Goal: Entertainment & Leisure: Consume media (video, audio)

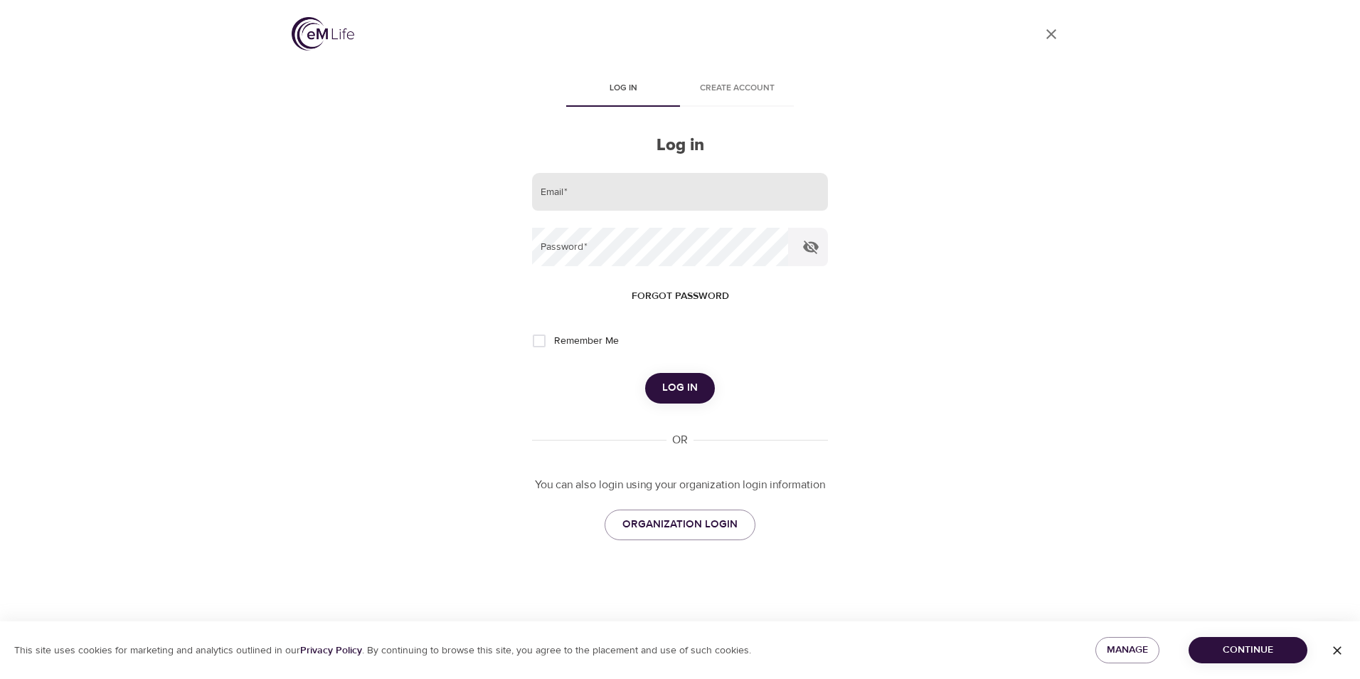
click at [594, 189] on input "email" at bounding box center [680, 192] width 296 height 38
type input "[EMAIL_ADDRESS][PERSON_NAME][DOMAIN_NAME]"
click at [645, 373] on button "Log in" at bounding box center [680, 388] width 70 height 30
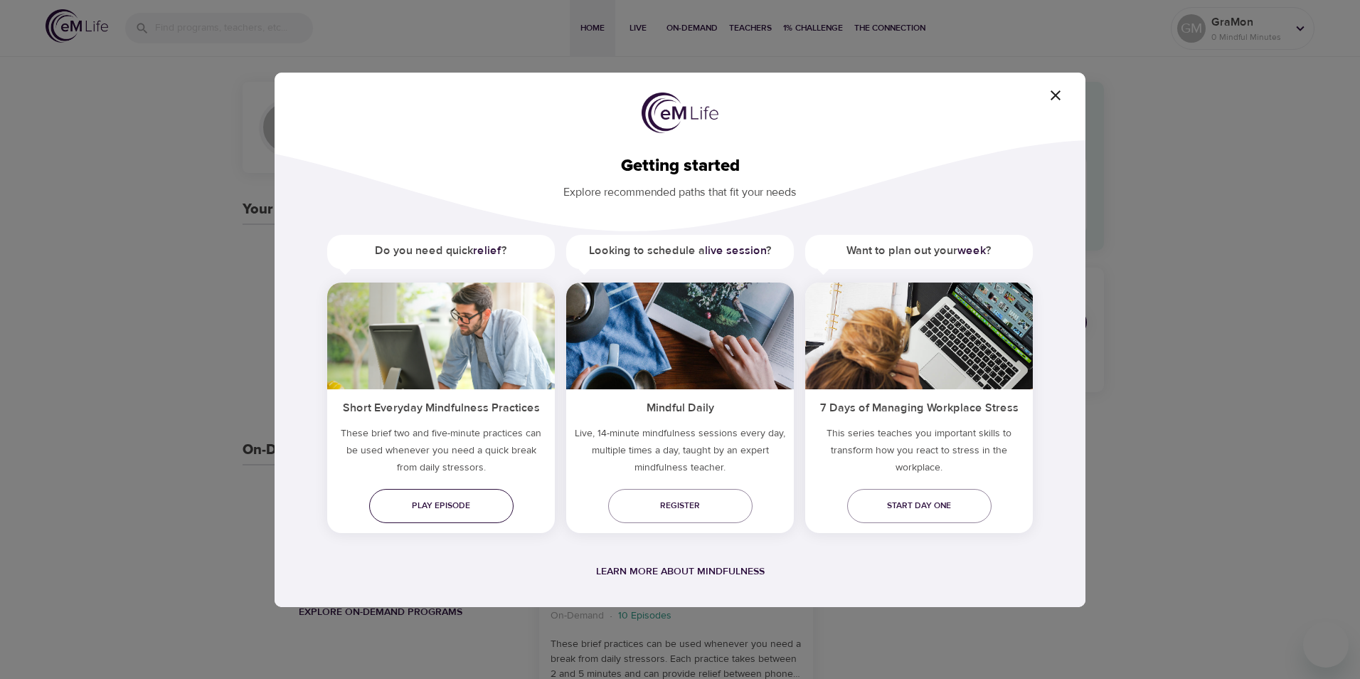
click at [438, 509] on span "Play episode" at bounding box center [442, 505] width 122 height 15
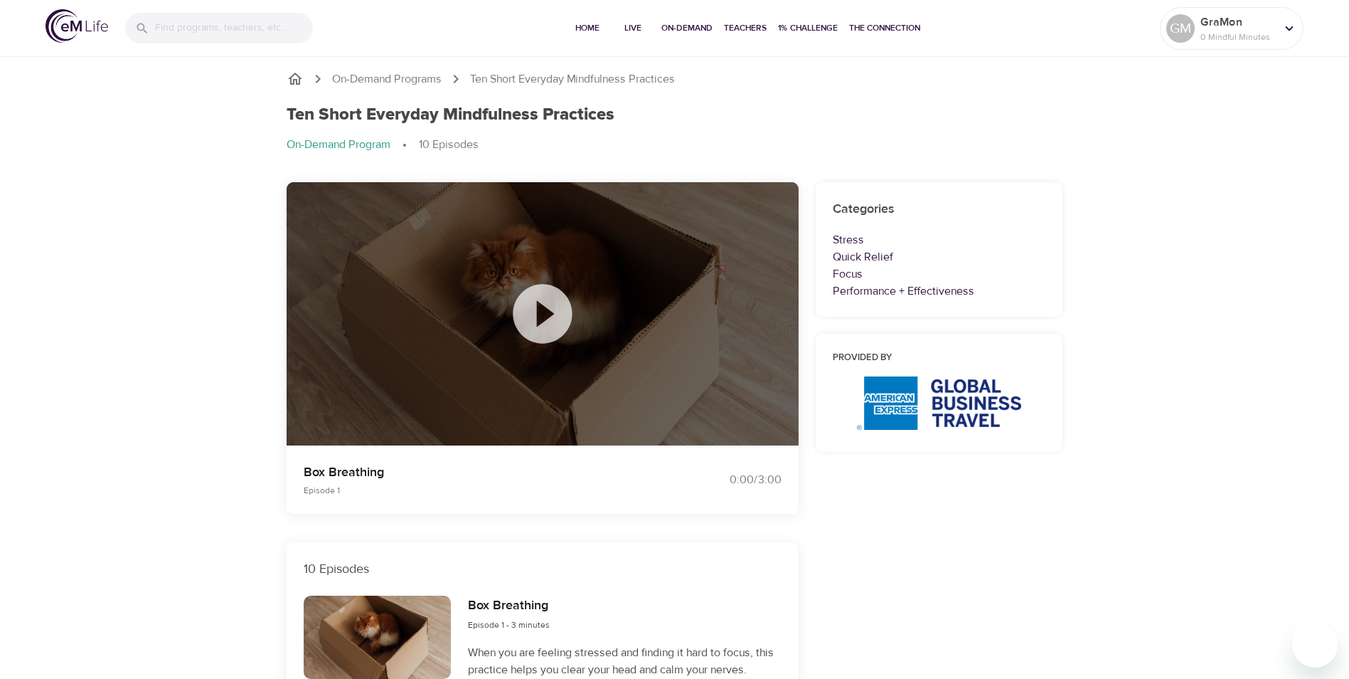
click at [546, 317] on icon at bounding box center [542, 313] width 71 height 71
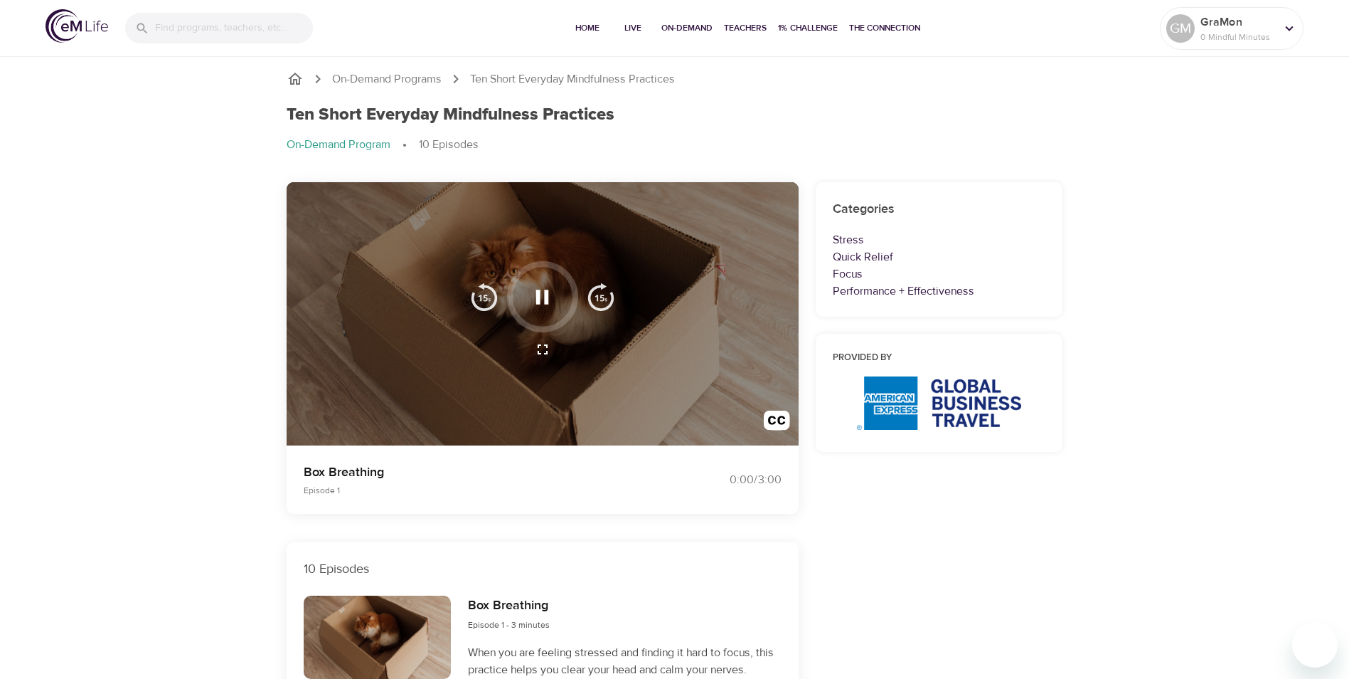
click at [546, 295] on icon "button" at bounding box center [542, 297] width 13 height 14
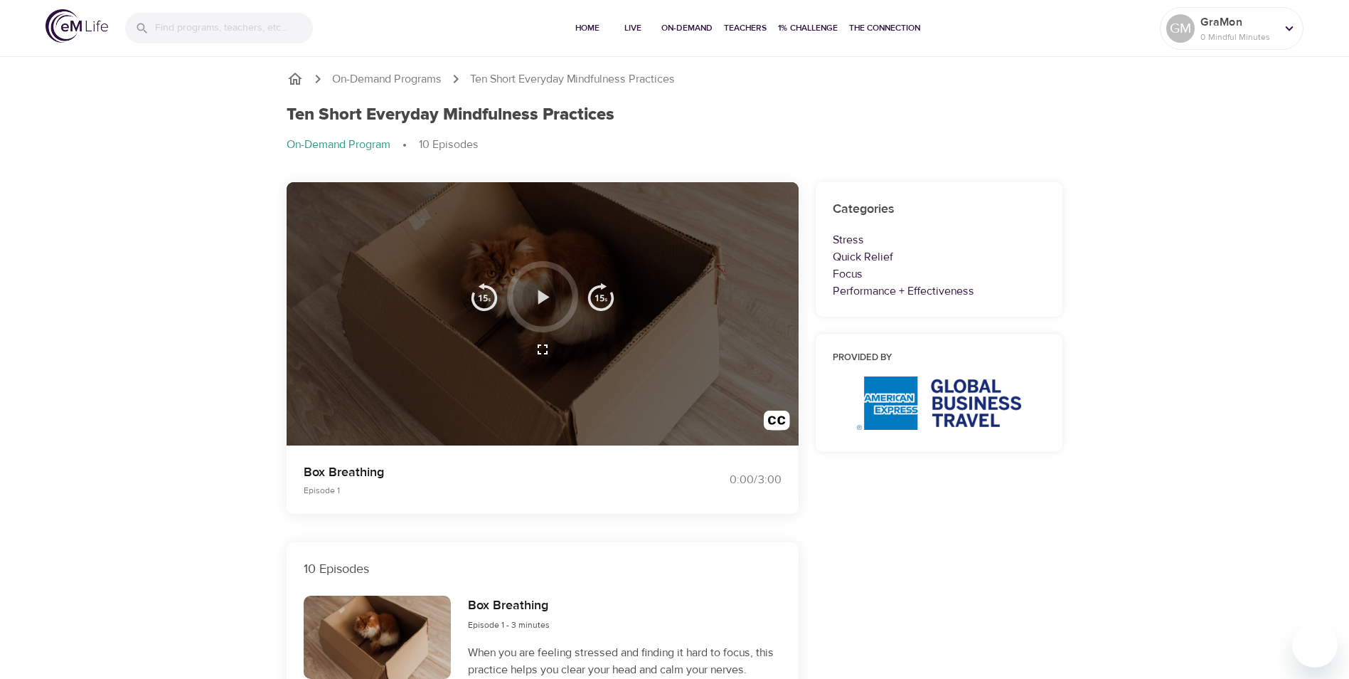
click at [541, 296] on icon "button" at bounding box center [543, 297] width 11 height 14
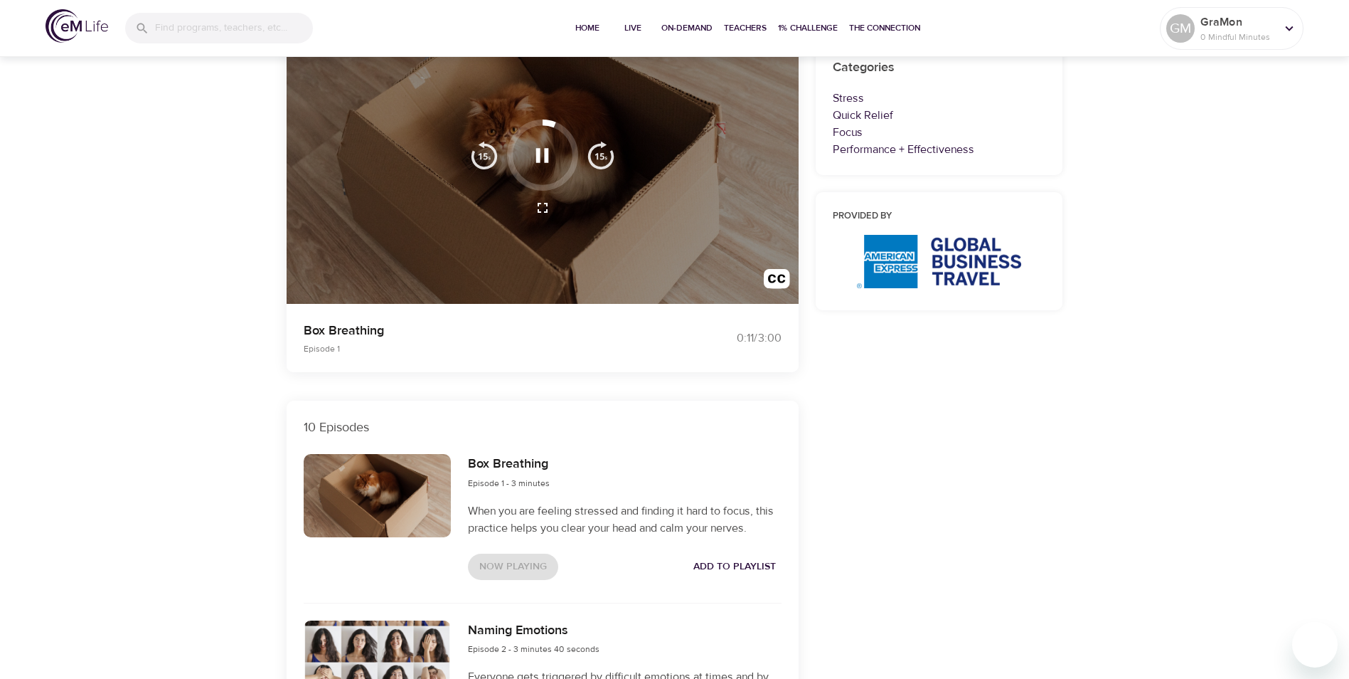
scroll to position [117, 0]
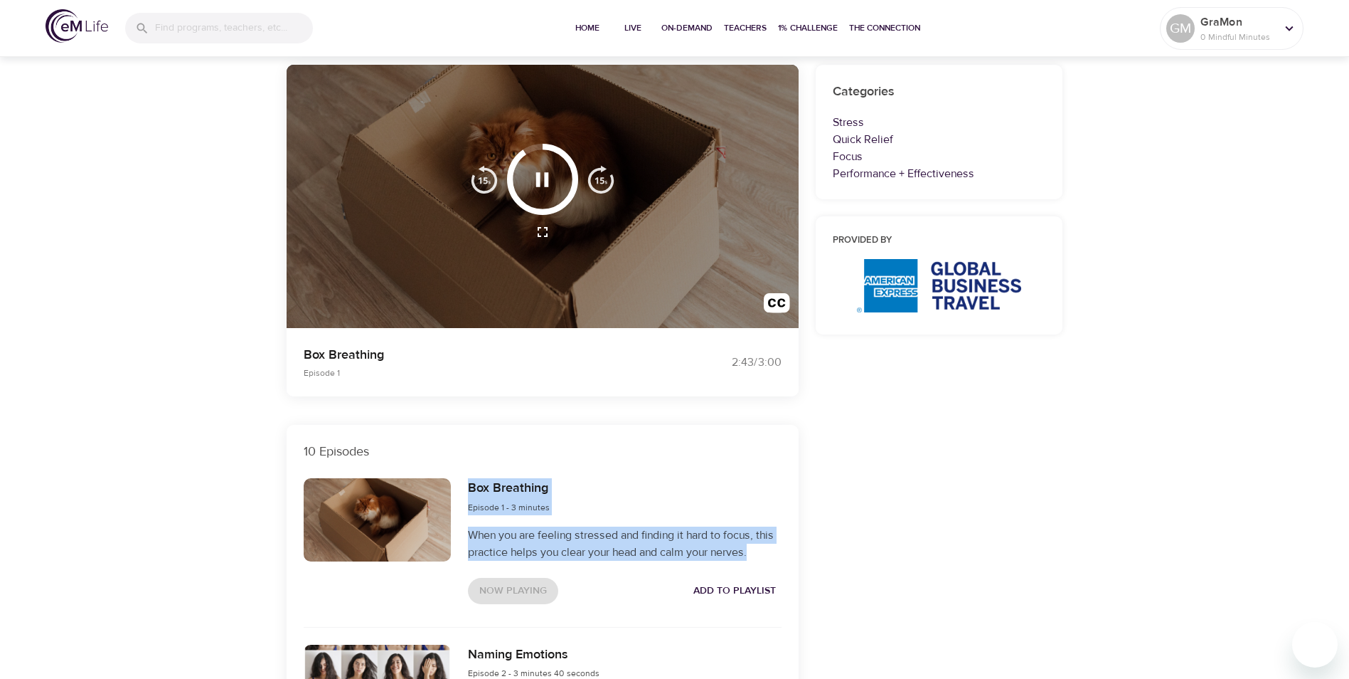
drag, startPoint x: 462, startPoint y: 483, endPoint x: 755, endPoint y: 559, distance: 303.5
click at [755, 559] on div "Box Breathing Episode 1 - 3 minutes When you are feeling stressed and finding i…" at bounding box center [625, 540] width 330 height 142
copy div "Box Breathing Episode 1 - 3 minutes When you are feeling stressed and finding i…"
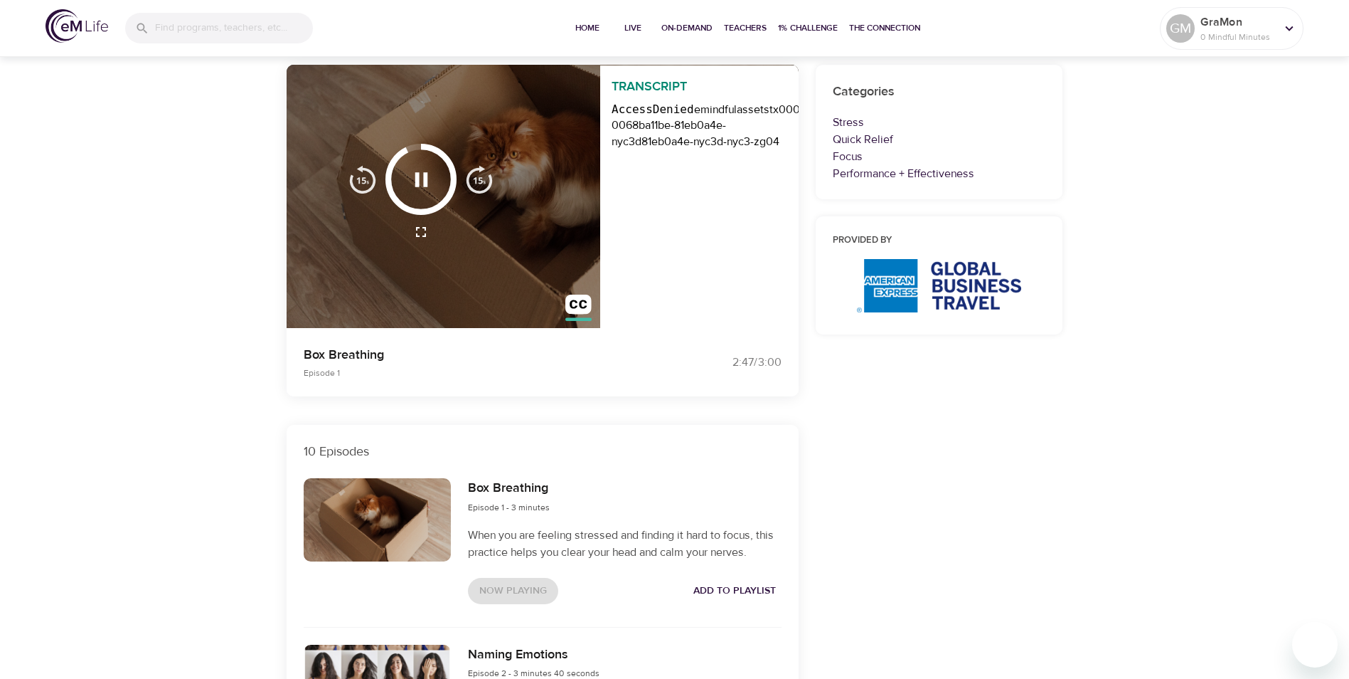
click at [645, 456] on p "10 Episodes" at bounding box center [543, 451] width 478 height 19
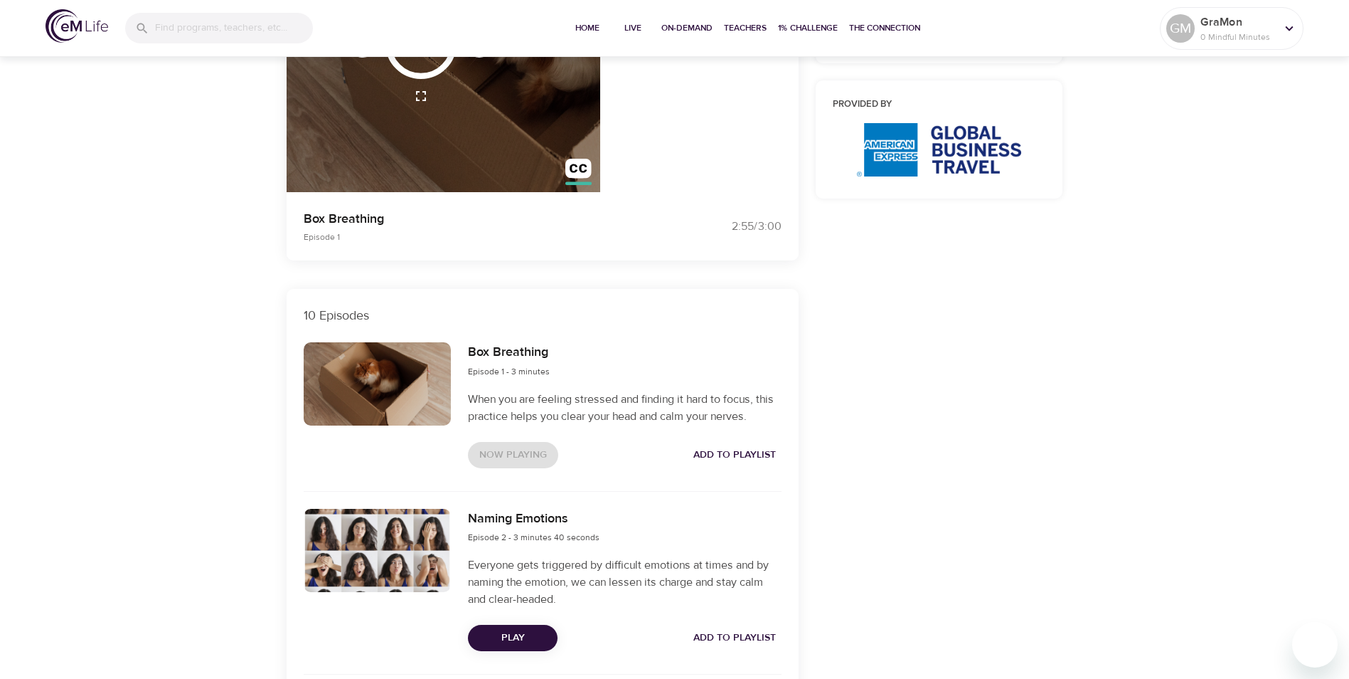
scroll to position [331, 0]
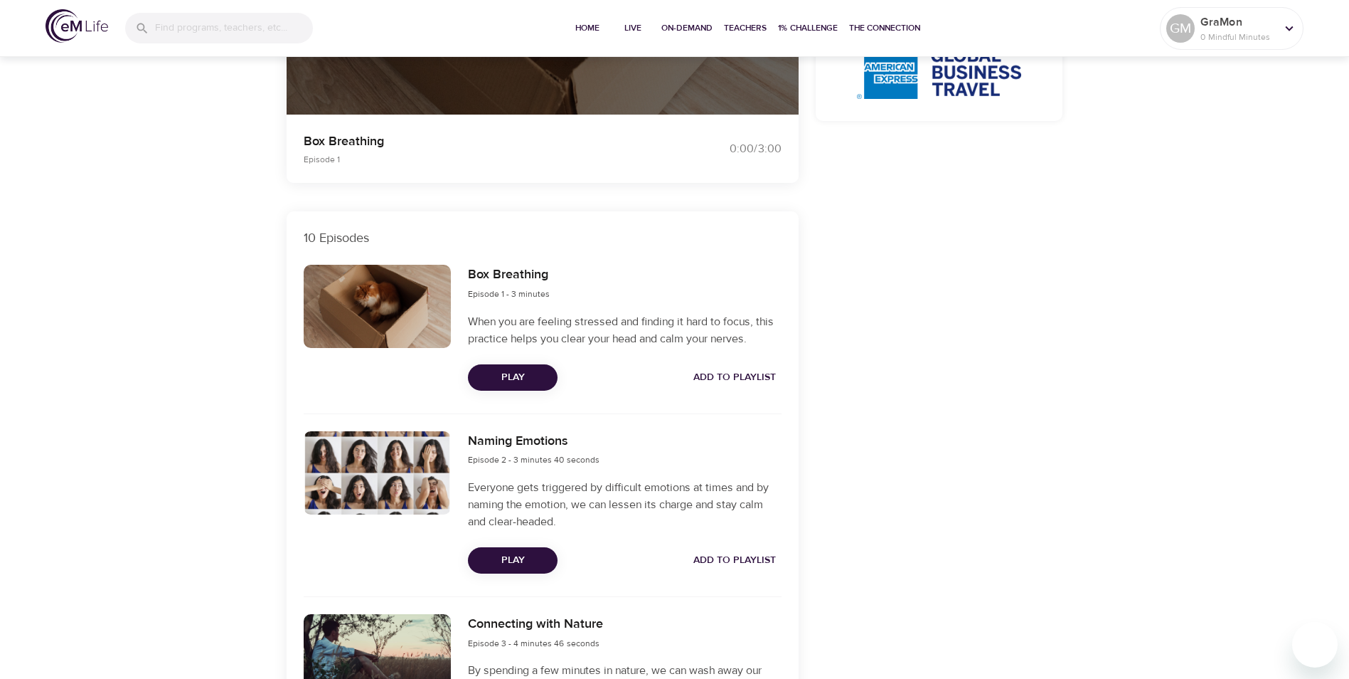
click at [506, 563] on span "Play" at bounding box center [512, 560] width 67 height 18
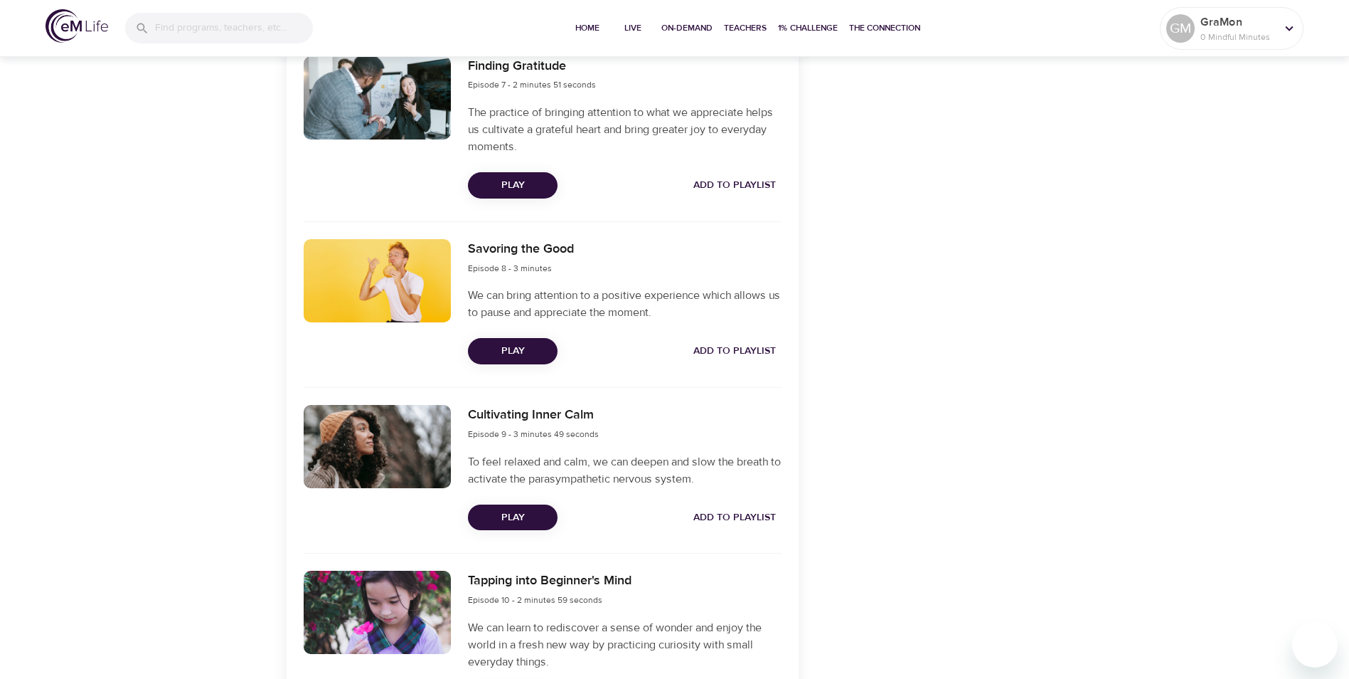
scroll to position [1743, 0]
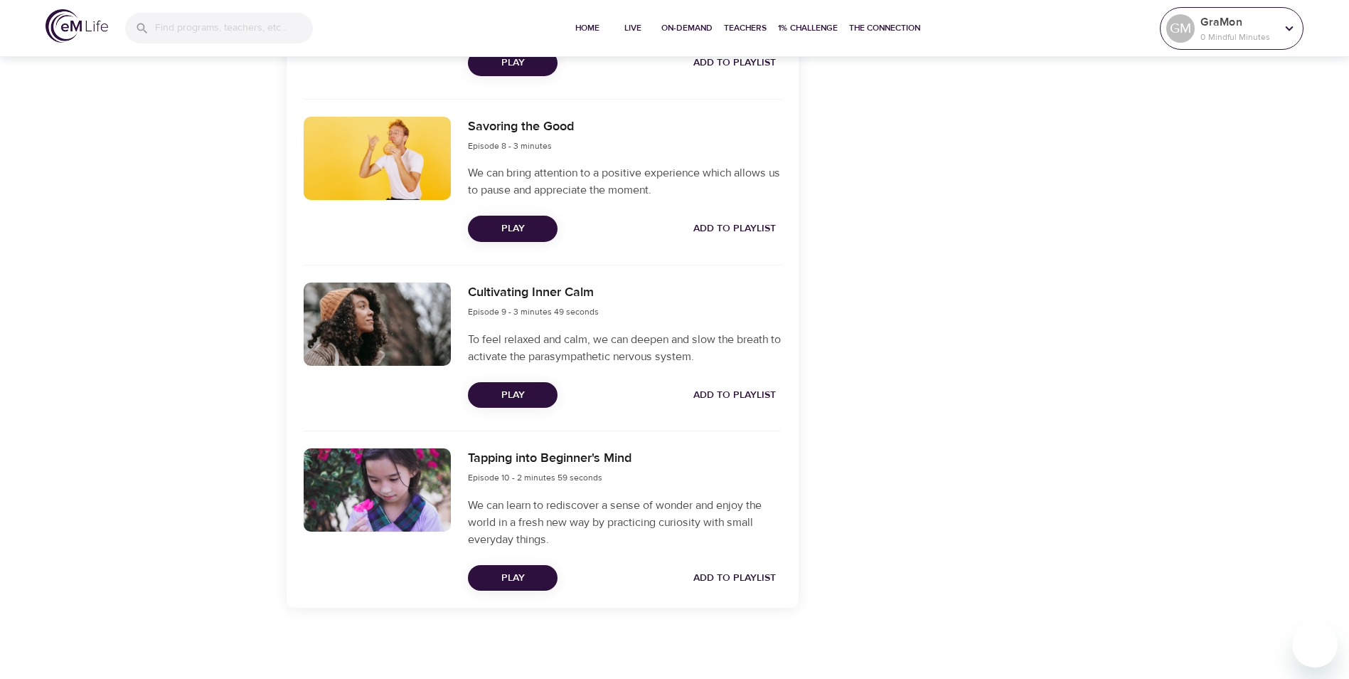
click at [1283, 23] on icon at bounding box center [1290, 29] width 16 height 16
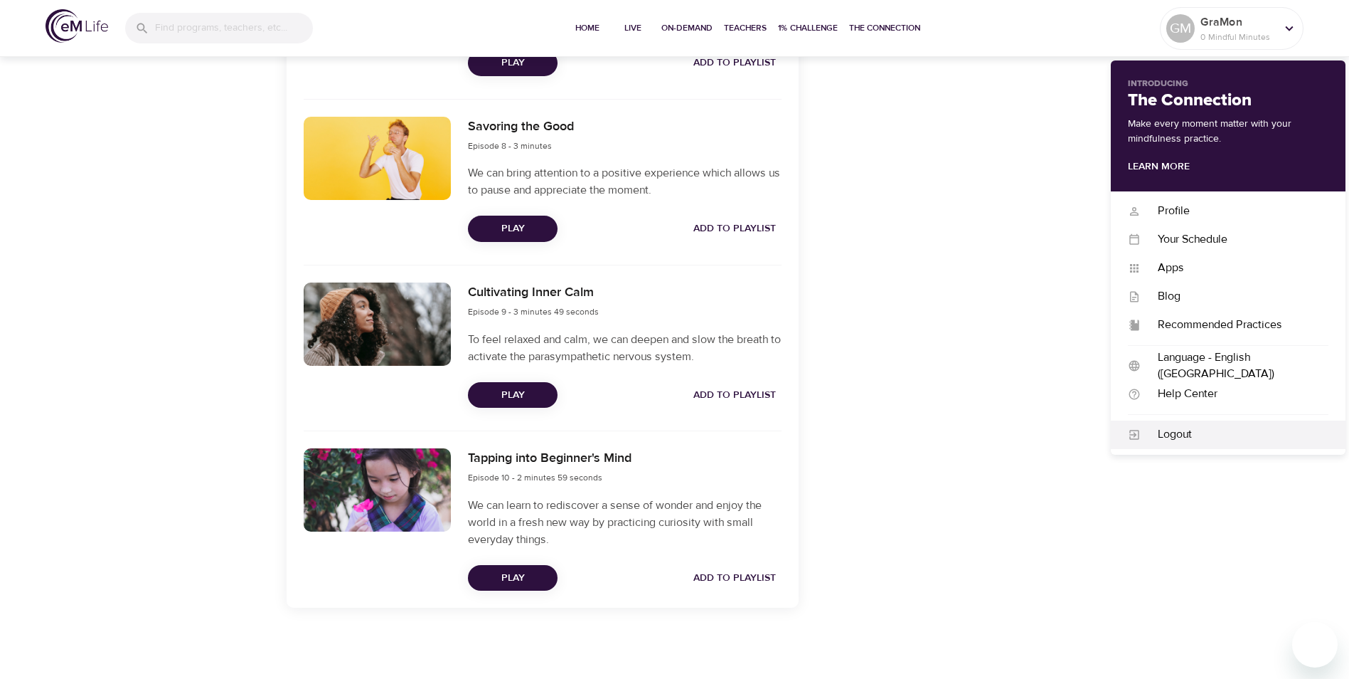
click at [1166, 442] on div "Logout" at bounding box center [1235, 434] width 188 height 16
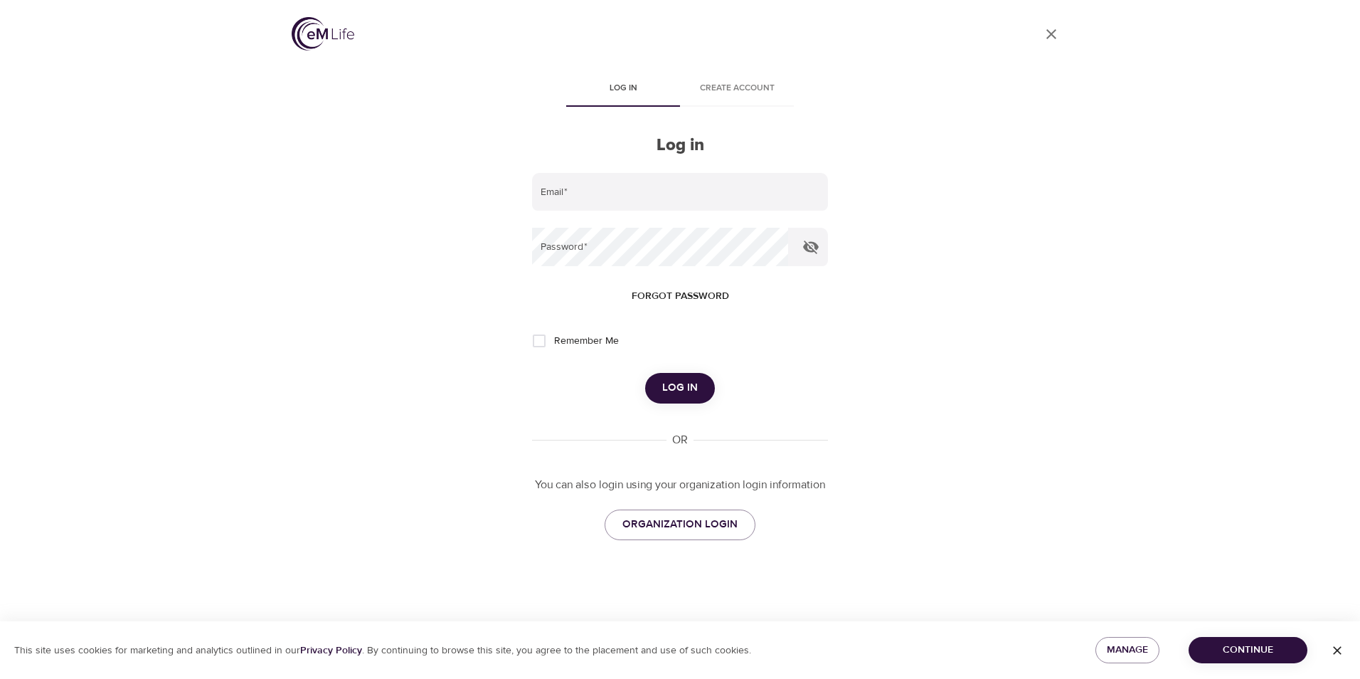
type input "[EMAIL_ADDRESS][PERSON_NAME][DOMAIN_NAME]"
